Goal: Information Seeking & Learning: Check status

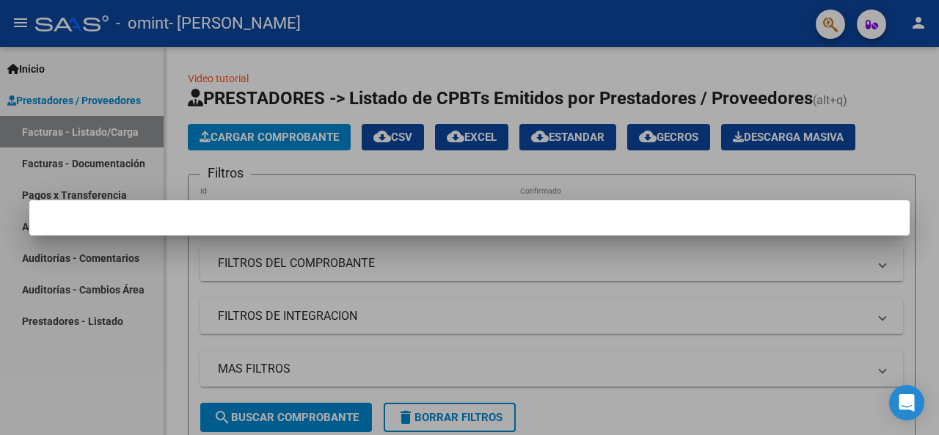
click at [418, 269] on div at bounding box center [469, 217] width 939 height 435
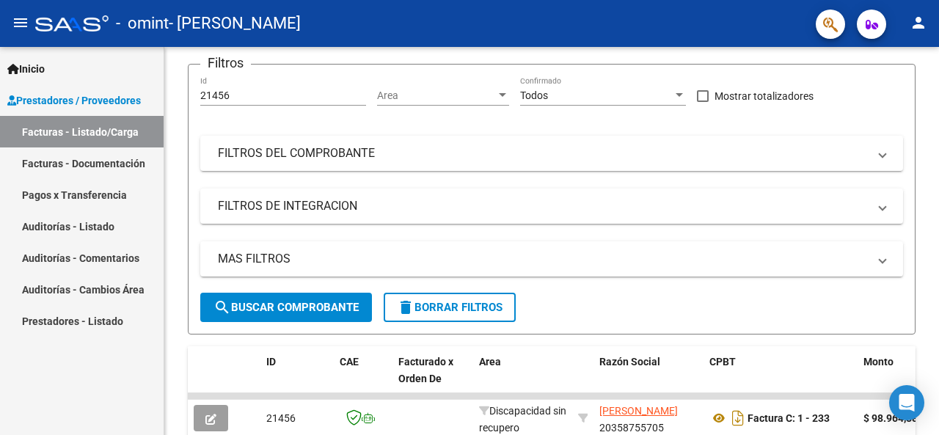
scroll to position [39, 0]
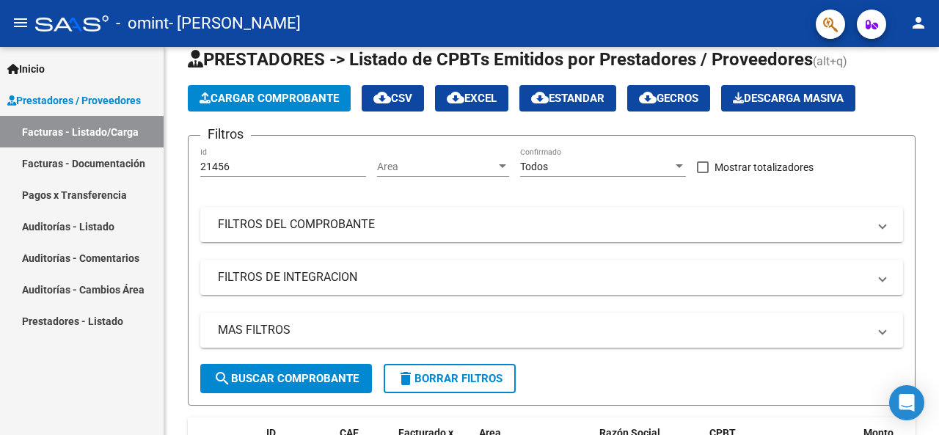
click at [95, 162] on link "Facturas - Documentación" at bounding box center [82, 163] width 164 height 32
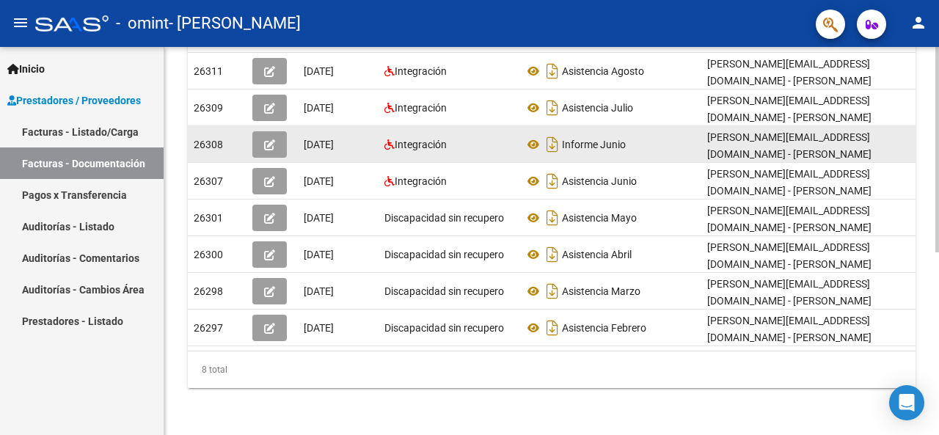
scroll to position [344, 0]
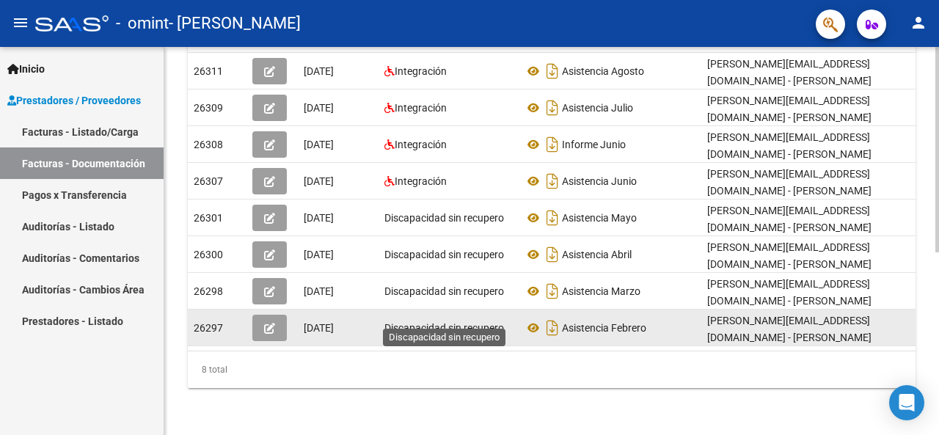
click at [443, 322] on span "Discapacidad sin recupero" at bounding box center [444, 328] width 120 height 12
click at [277, 315] on button "button" at bounding box center [269, 328] width 34 height 26
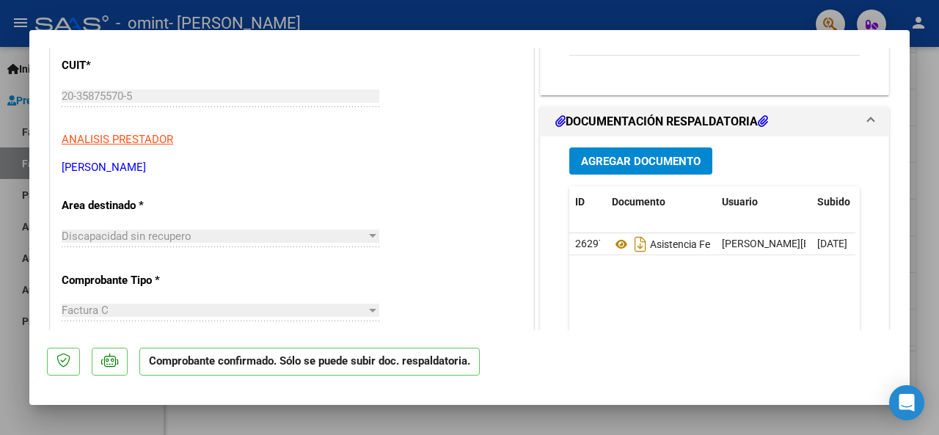
scroll to position [171, 0]
click at [919, 113] on div at bounding box center [469, 217] width 939 height 435
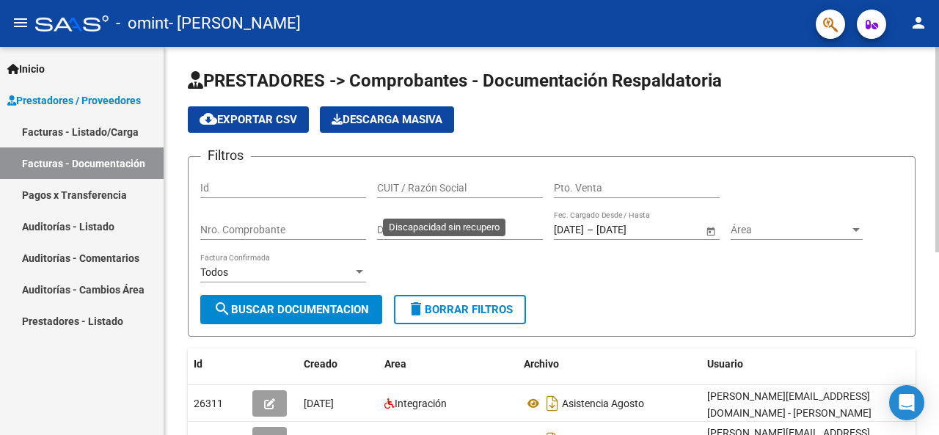
scroll to position [344, 0]
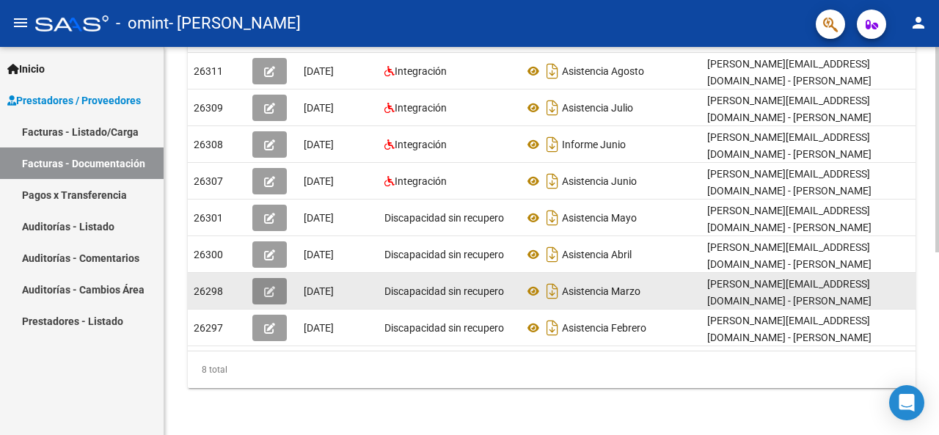
click at [269, 286] on icon "button" at bounding box center [269, 291] width 11 height 11
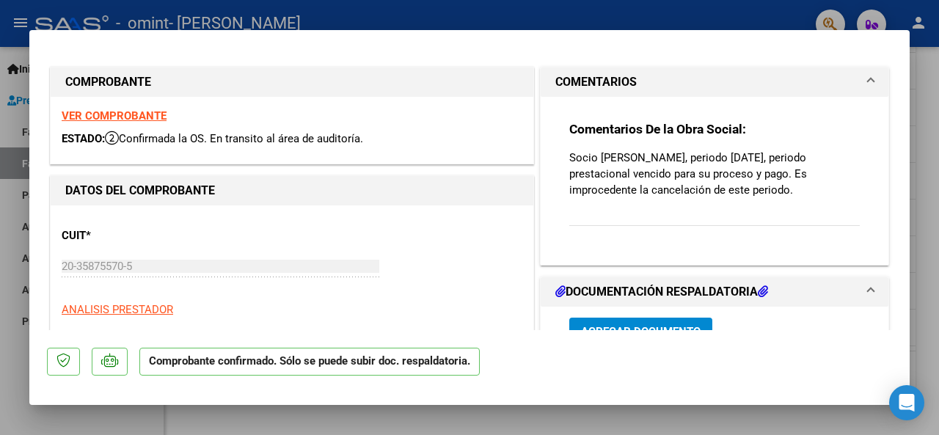
click at [916, 89] on div at bounding box center [469, 217] width 939 height 435
type input "$ 0,00"
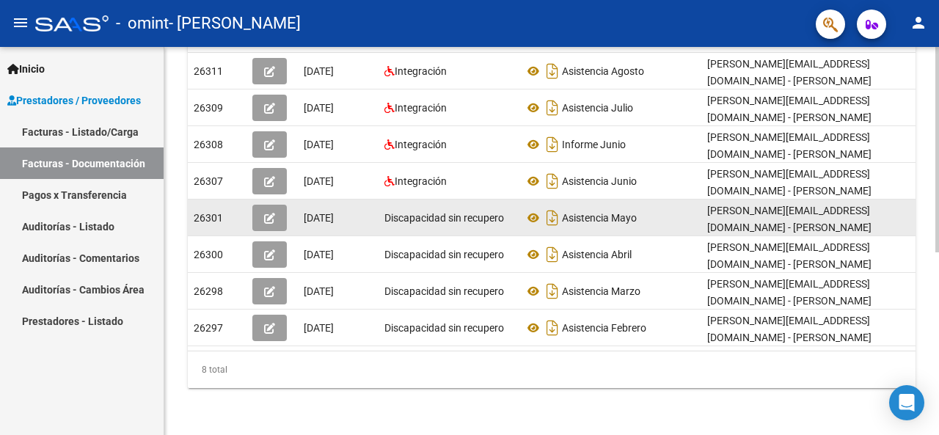
click at [276, 207] on button "button" at bounding box center [269, 218] width 34 height 26
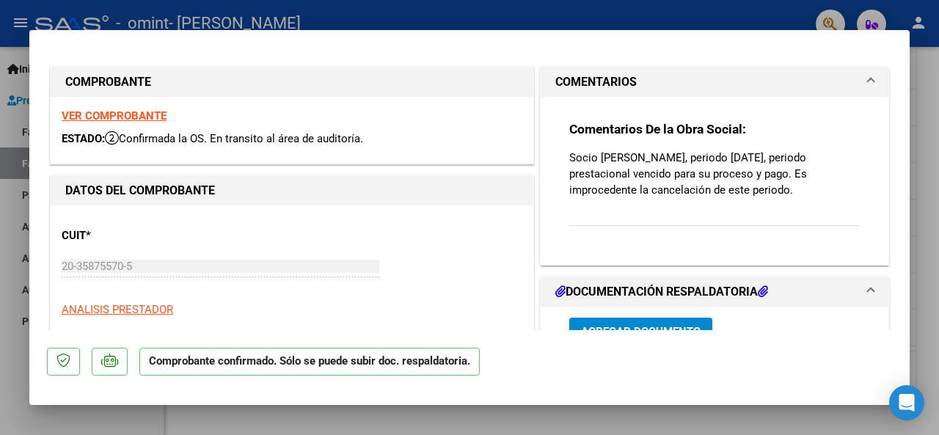
click at [927, 101] on div at bounding box center [469, 217] width 939 height 435
type input "$ 0,00"
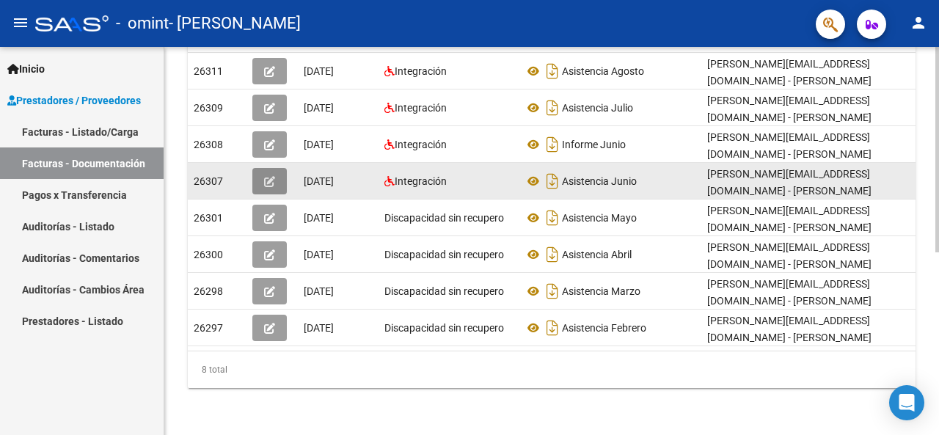
click at [277, 168] on button "button" at bounding box center [269, 181] width 34 height 26
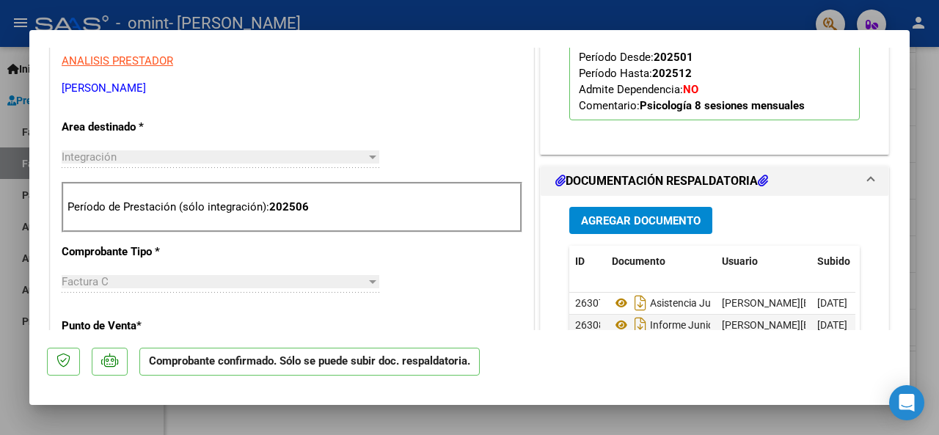
scroll to position [342, 0]
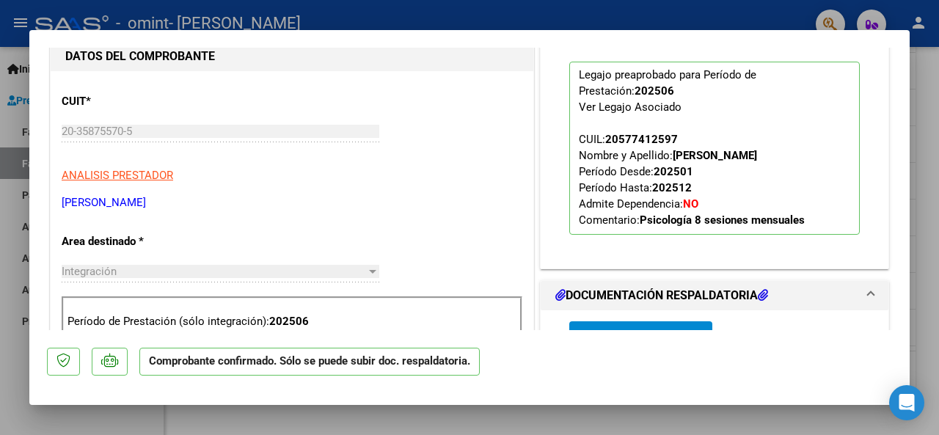
click at [922, 95] on div at bounding box center [469, 217] width 939 height 435
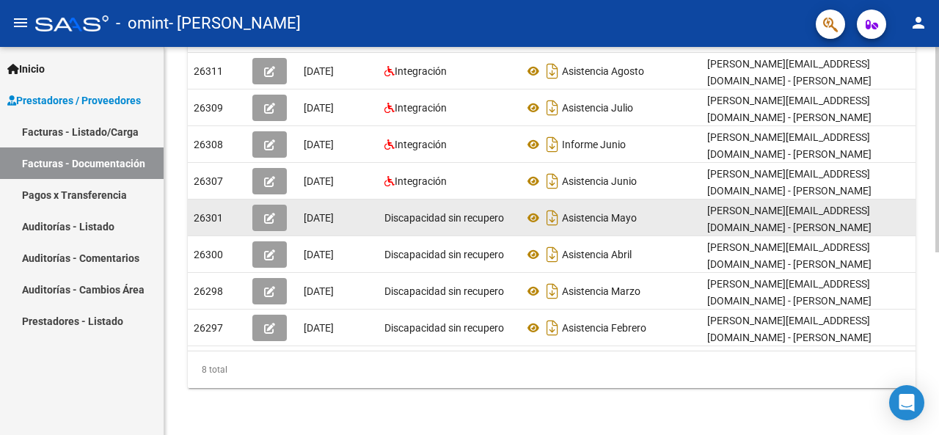
click at [274, 213] on icon "button" at bounding box center [269, 218] width 11 height 11
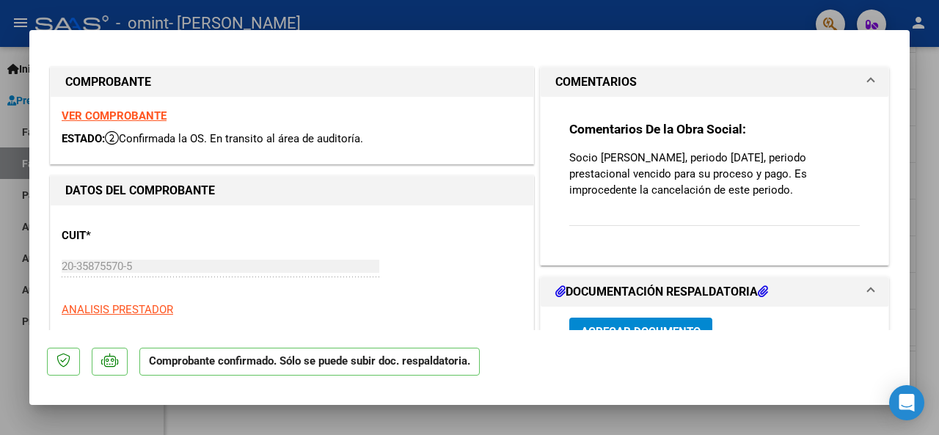
scroll to position [171, 0]
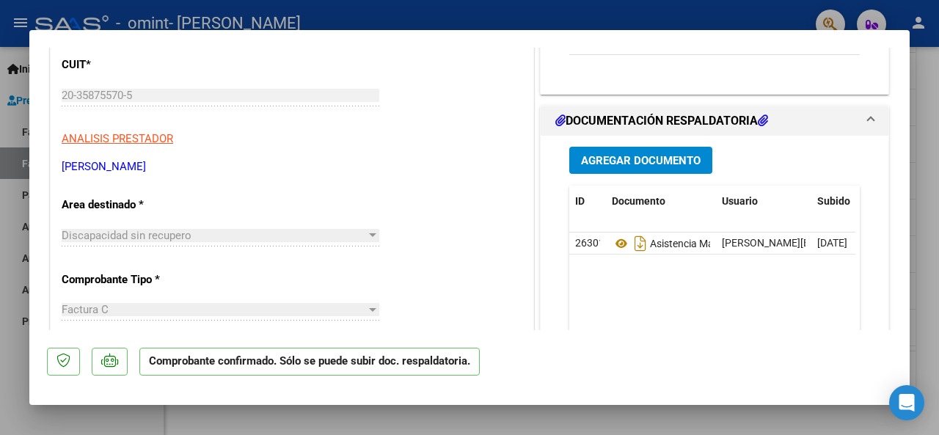
click at [920, 218] on div at bounding box center [469, 217] width 939 height 435
type input "$ 0,00"
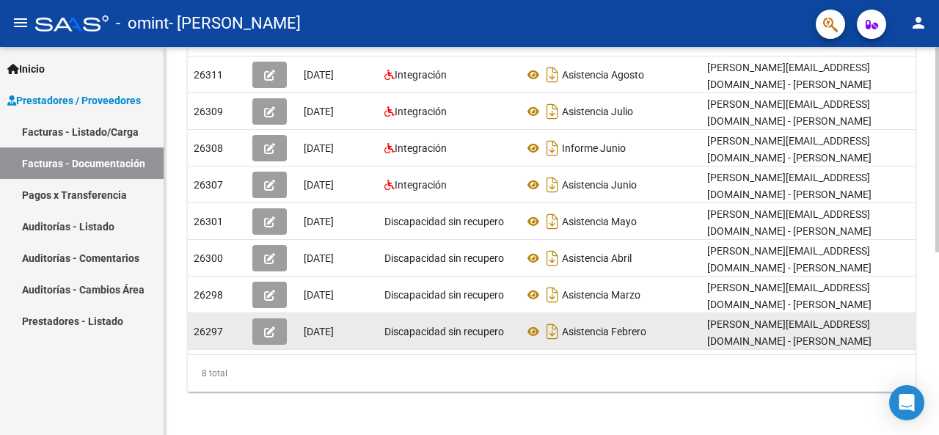
scroll to position [344, 0]
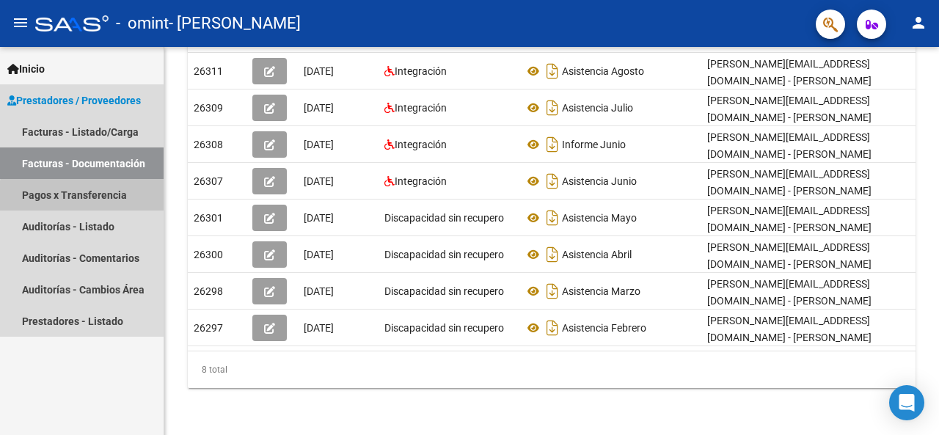
click at [94, 198] on link "Pagos x Transferencia" at bounding box center [82, 195] width 164 height 32
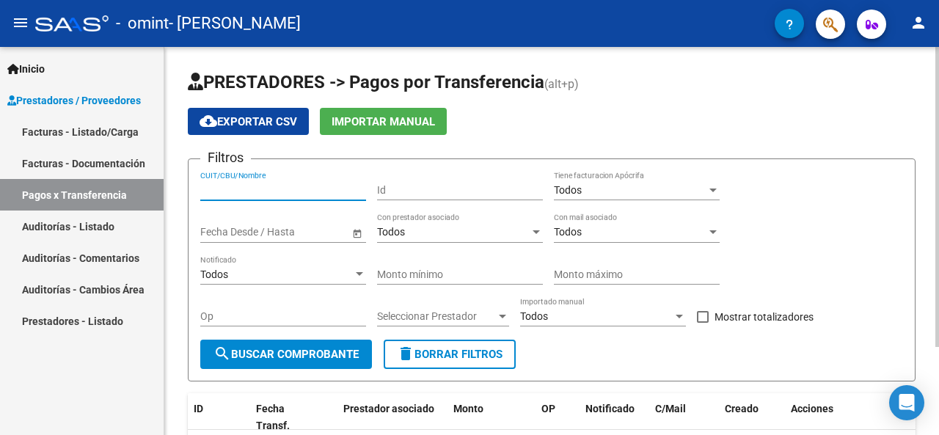
click at [223, 191] on input "CUIT/CBU/Nombre" at bounding box center [283, 190] width 166 height 12
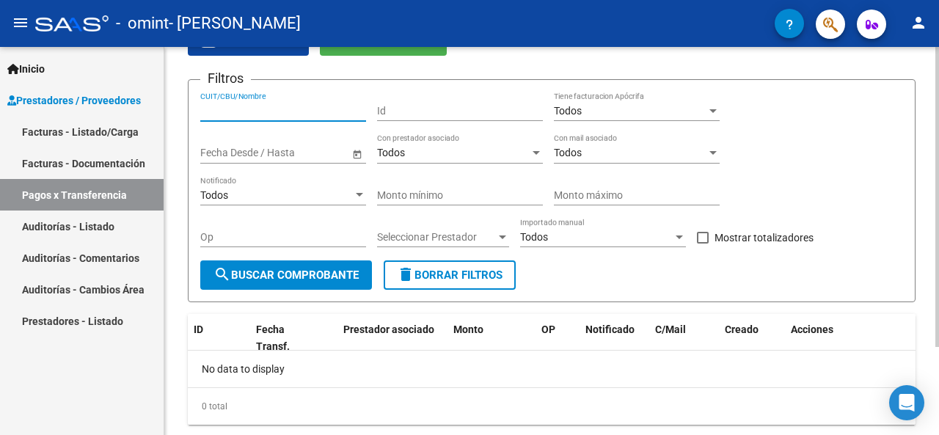
scroll to position [114, 0]
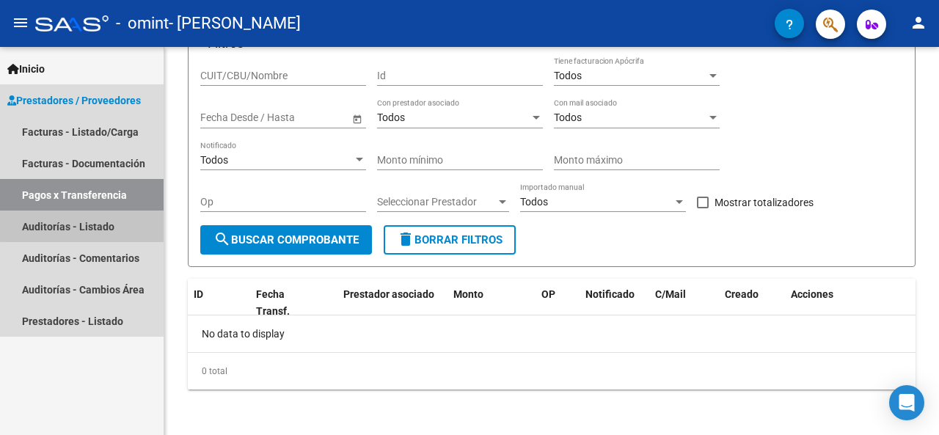
click at [95, 221] on link "Auditorías - Listado" at bounding box center [82, 227] width 164 height 32
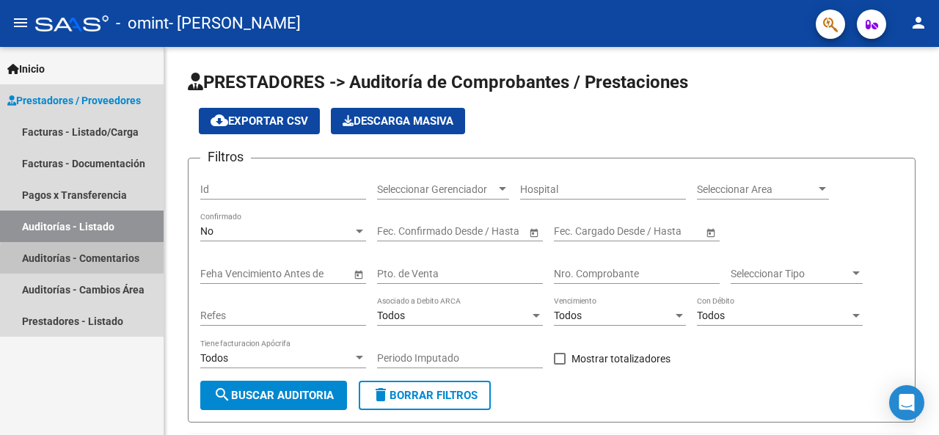
click at [98, 261] on link "Auditorías - Comentarios" at bounding box center [82, 258] width 164 height 32
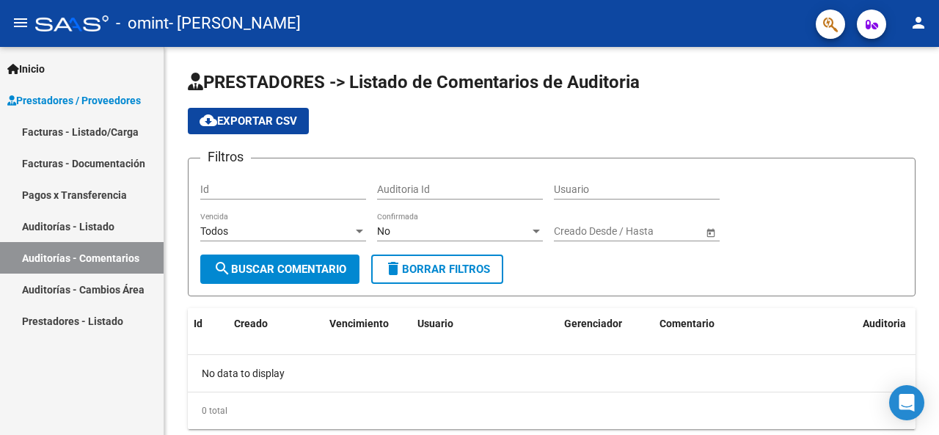
click at [119, 128] on link "Facturas - Listado/Carga" at bounding box center [82, 132] width 164 height 32
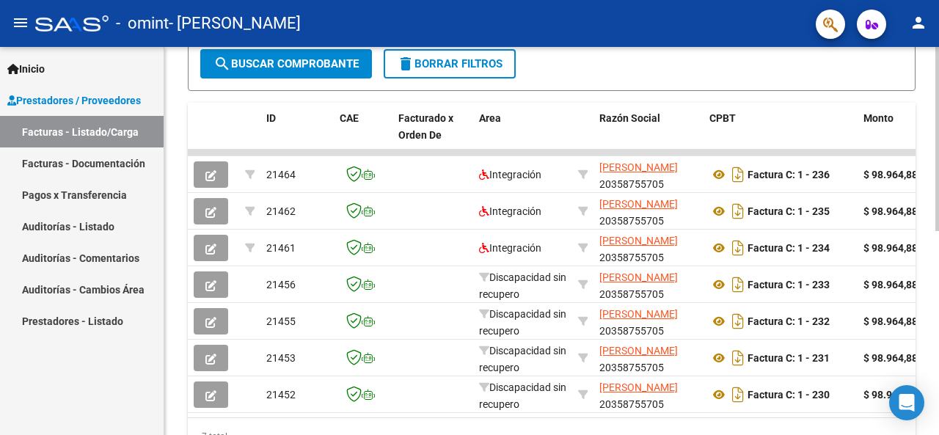
scroll to position [430, 0]
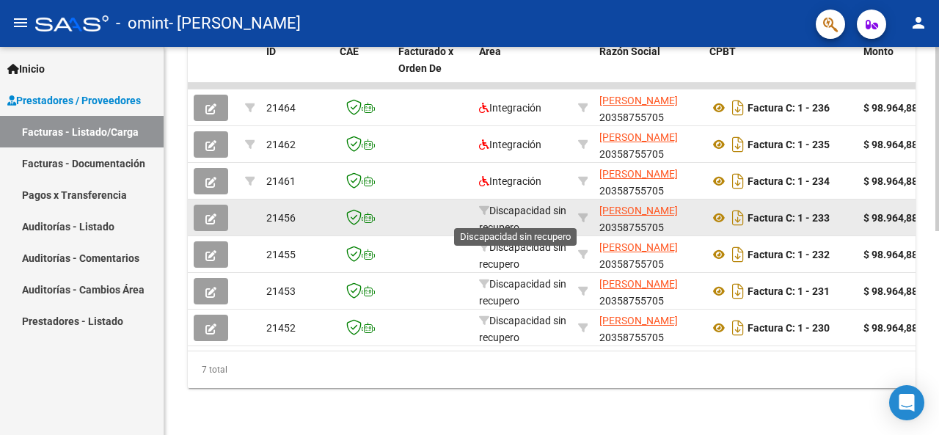
click at [516, 205] on span "Discapacidad sin recupero" at bounding box center [522, 219] width 87 height 29
click at [217, 209] on button "button" at bounding box center [211, 218] width 34 height 26
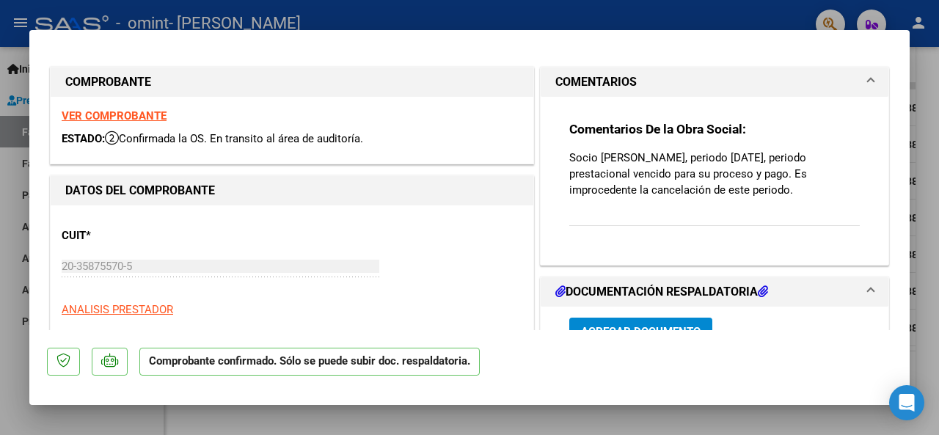
drag, startPoint x: 784, startPoint y: 175, endPoint x: 795, endPoint y: 194, distance: 22.4
click at [795, 194] on p "Socio [PERSON_NAME], periodo [DATE], periodo prestacional vencido para su proce…" at bounding box center [714, 174] width 291 height 48
copy p "Es improcedente la cancelación de este periodo."
